Goal: Find specific page/section: Find specific page/section

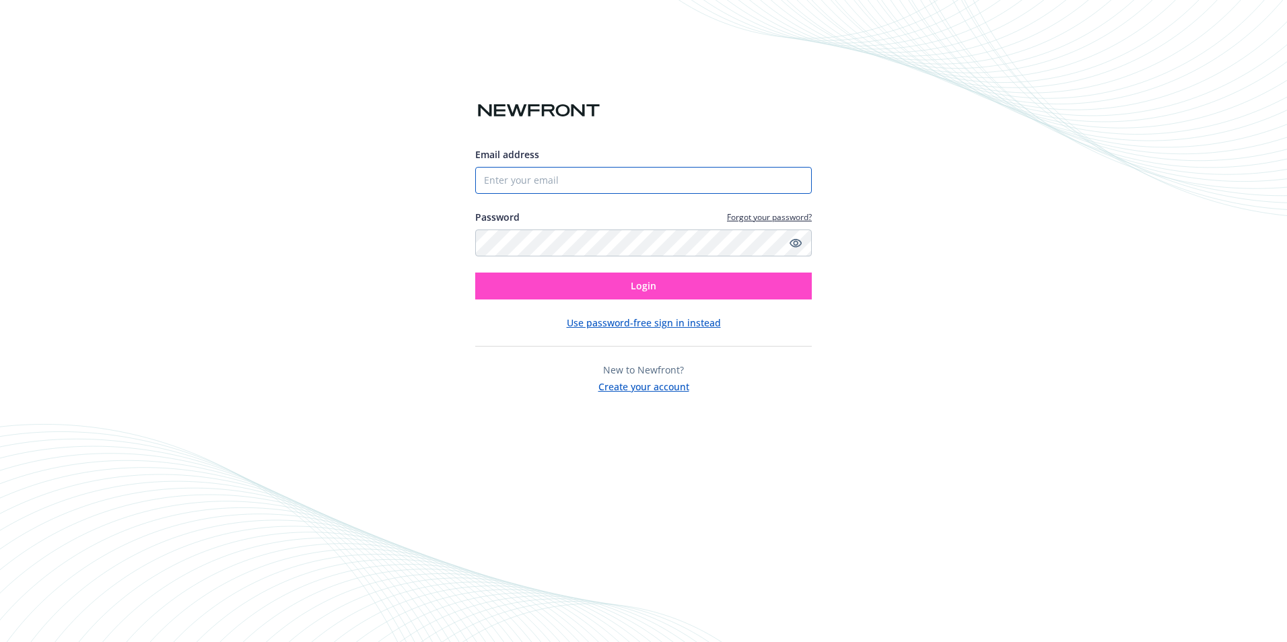
type input "[PERSON_NAME][EMAIL_ADDRESS][PERSON_NAME][DOMAIN_NAME]"
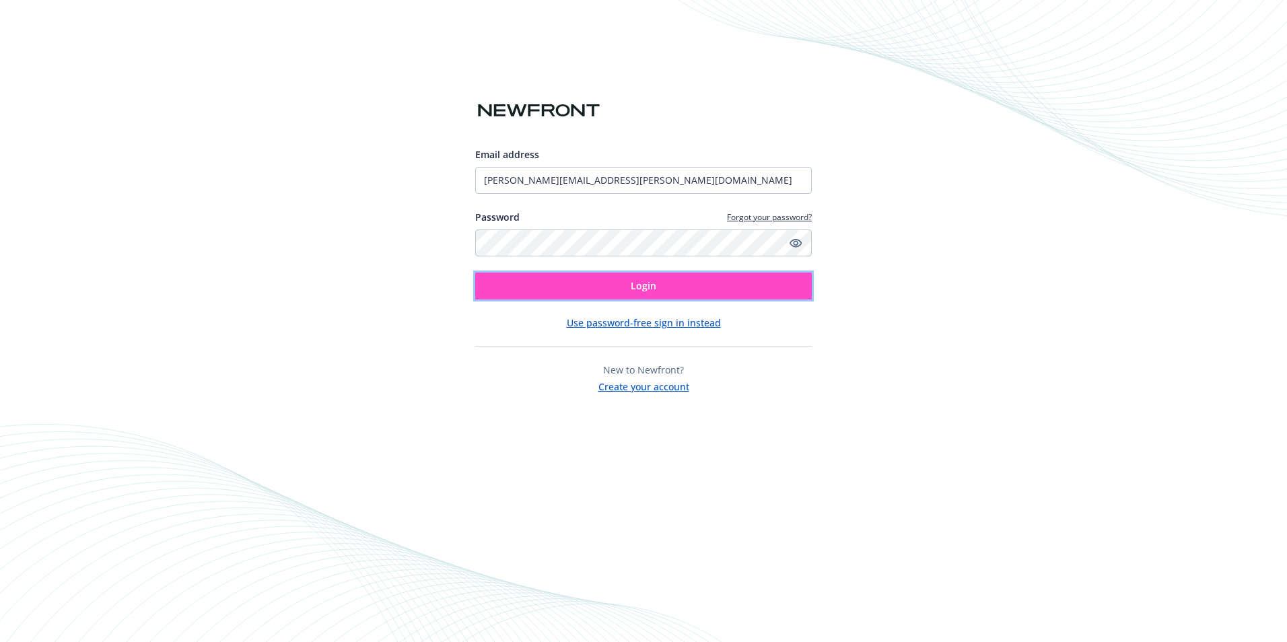
click at [573, 283] on button "Login" at bounding box center [643, 286] width 337 height 27
